Goal: Find specific page/section: Find specific page/section

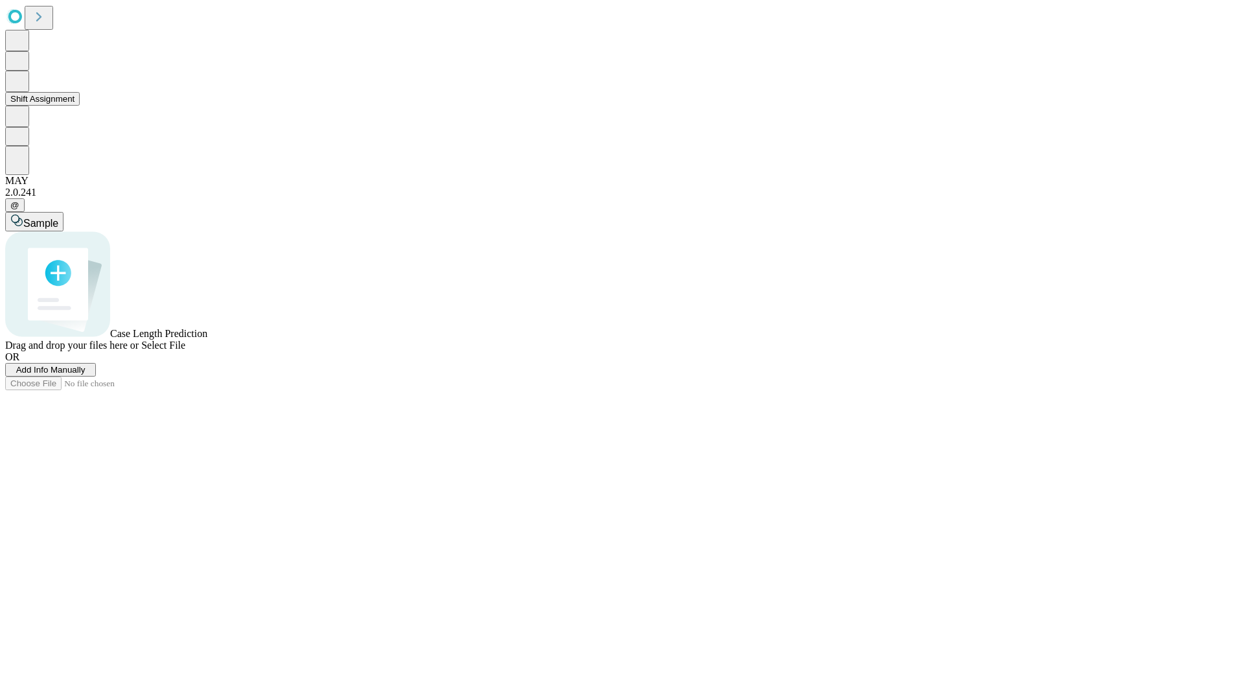
click at [80, 106] on button "Shift Assignment" at bounding box center [42, 99] width 74 height 14
